Goal: Task Accomplishment & Management: Use online tool/utility

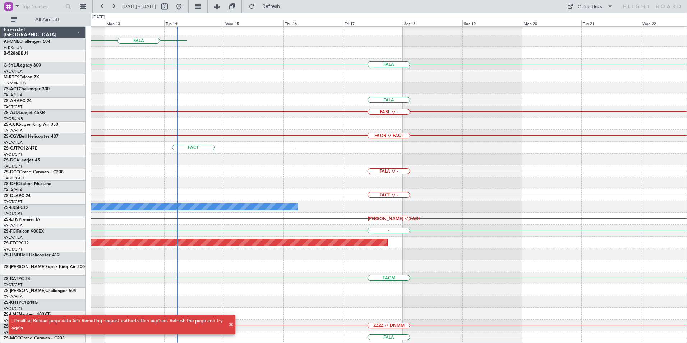
scroll to position [359, 0]
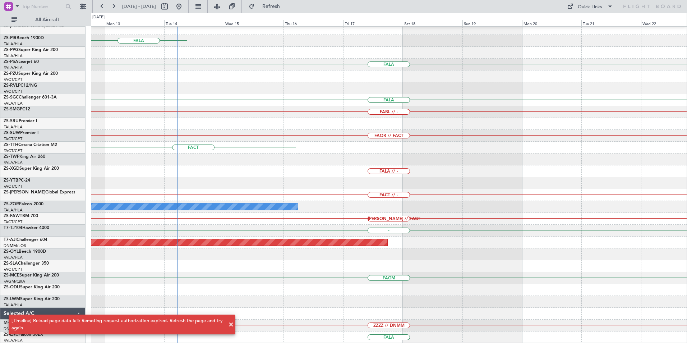
click at [231, 323] on span at bounding box center [231, 324] width 9 height 9
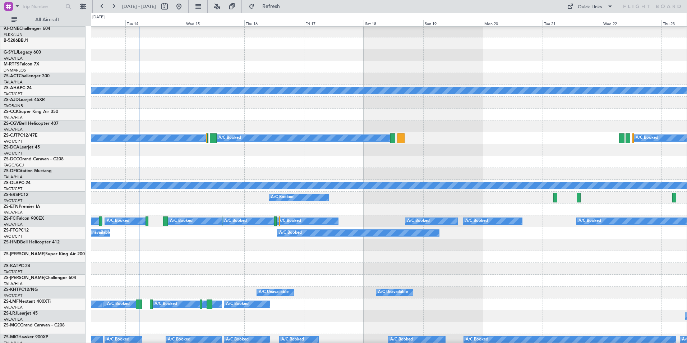
click at [213, 167] on div "A/C Booked" at bounding box center [389, 162] width 596 height 12
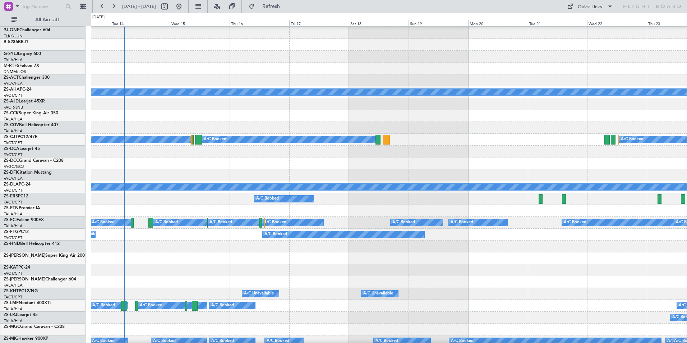
click at [183, 170] on div at bounding box center [389, 175] width 596 height 12
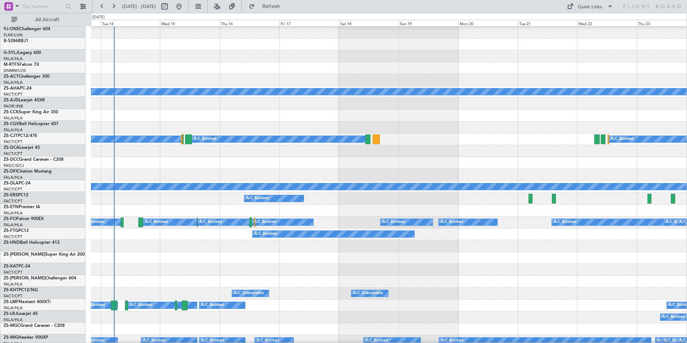
scroll to position [12, 0]
click at [173, 171] on div at bounding box center [389, 175] width 596 height 12
click at [223, 5] on button at bounding box center [217, 7] width 12 height 12
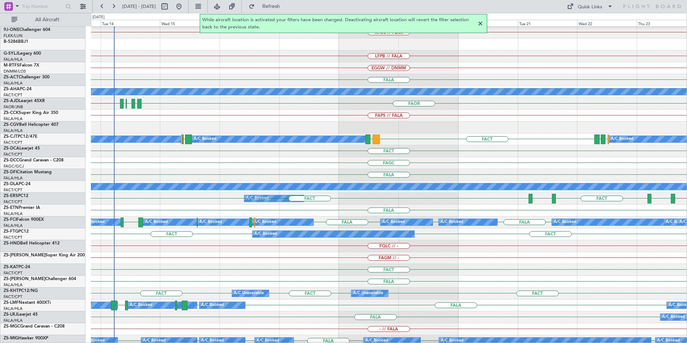
click at [479, 24] on div at bounding box center [480, 23] width 9 height 9
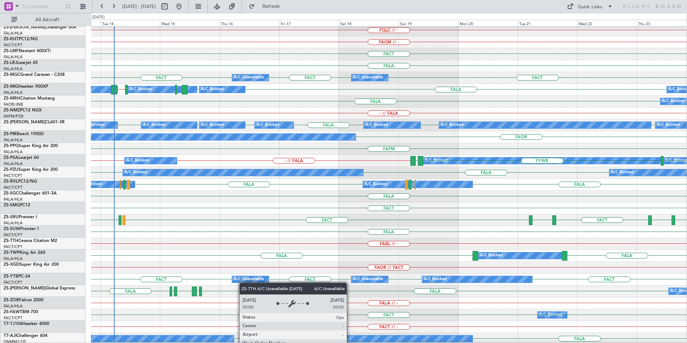
scroll to position [299, 0]
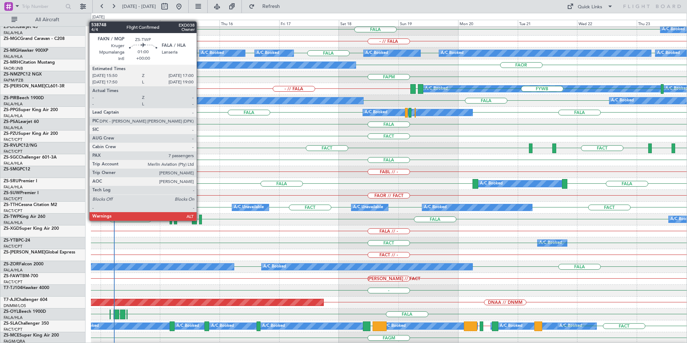
click at [200, 220] on div at bounding box center [200, 220] width 3 height 10
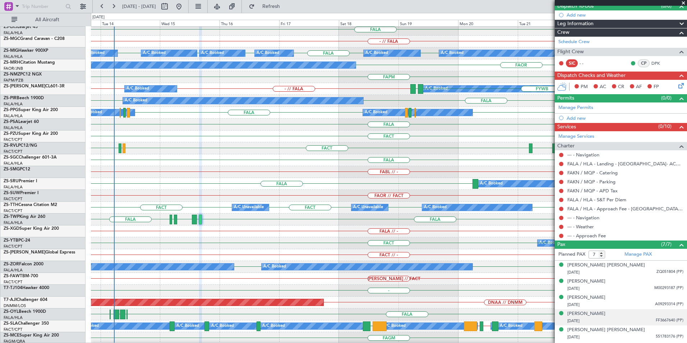
scroll to position [99, 0]
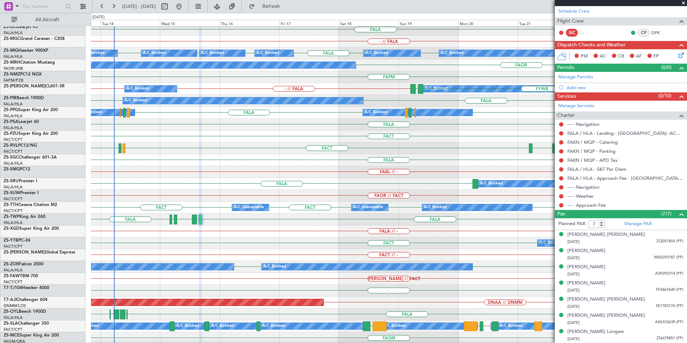
click at [684, 1] on span at bounding box center [683, 3] width 7 height 6
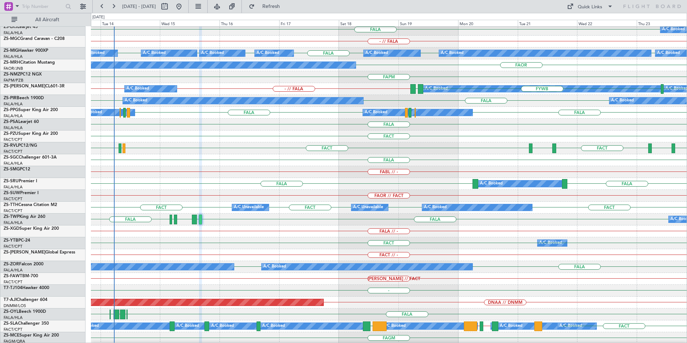
type input "0"
